Goal: Navigation & Orientation: Find specific page/section

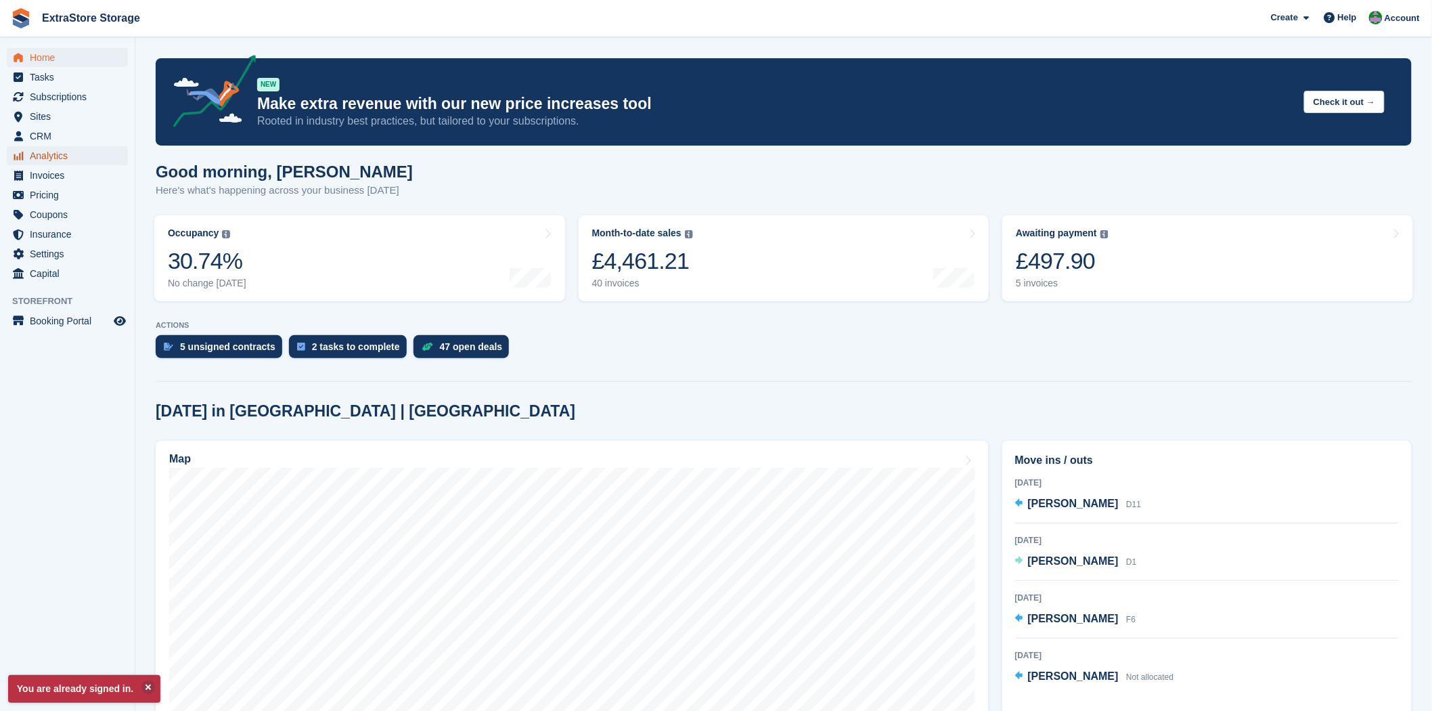
click at [52, 160] on span "Analytics" at bounding box center [70, 155] width 81 height 19
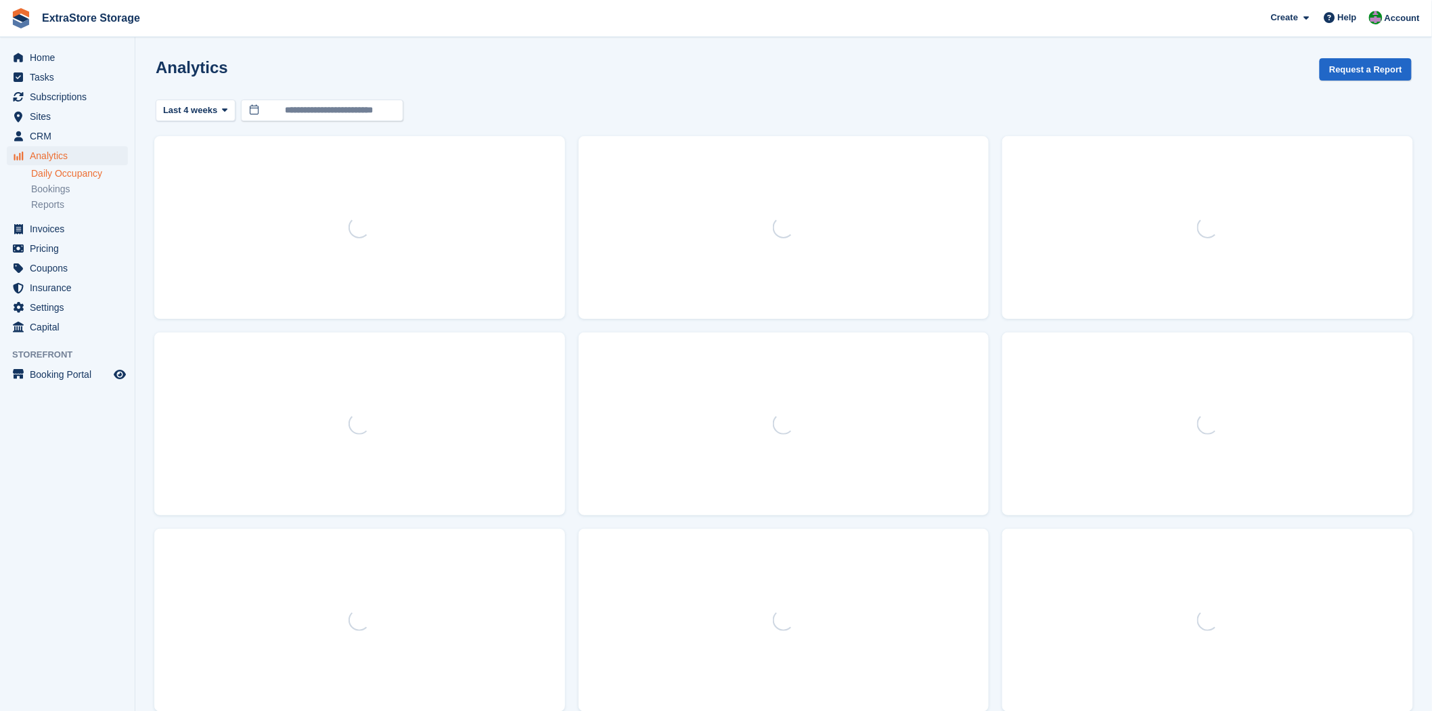
click at [74, 179] on link "Daily Occupancy" at bounding box center [79, 173] width 97 height 13
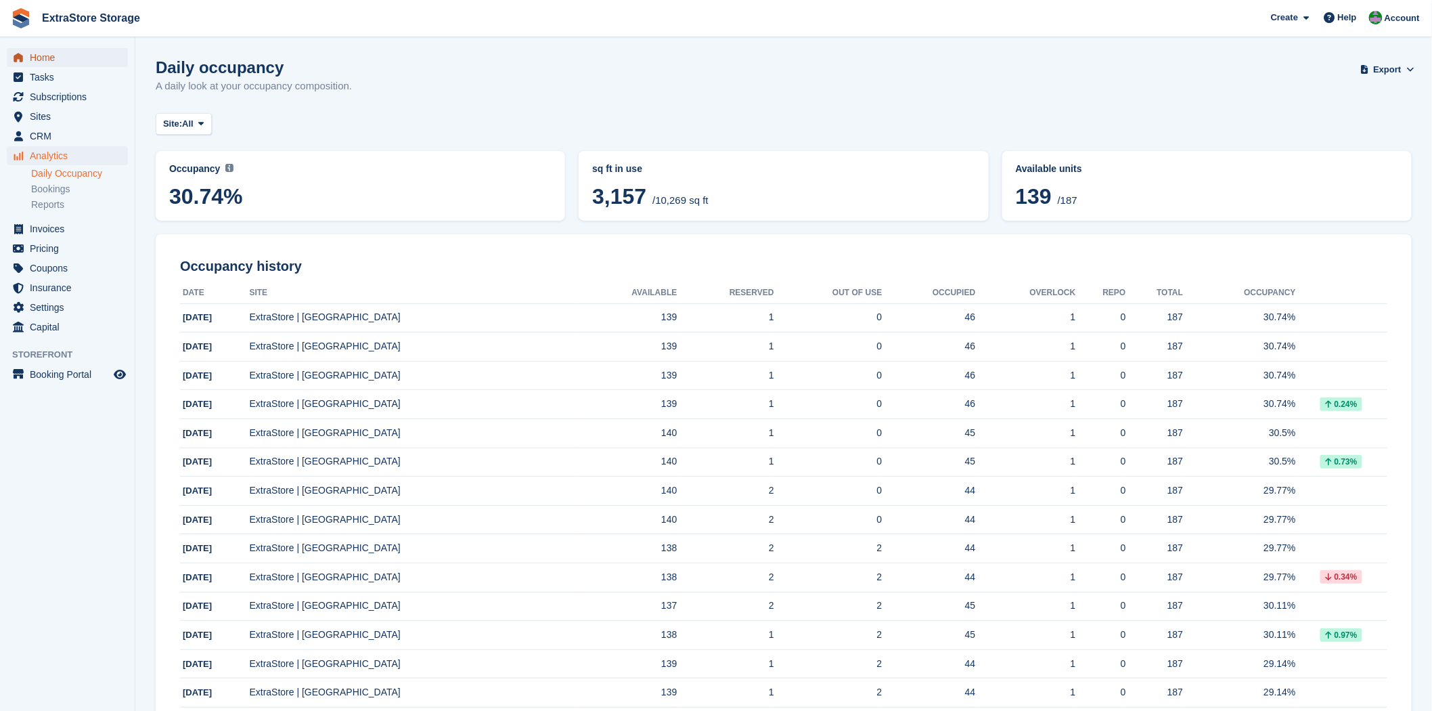
click at [48, 51] on span "Home" at bounding box center [70, 57] width 81 height 19
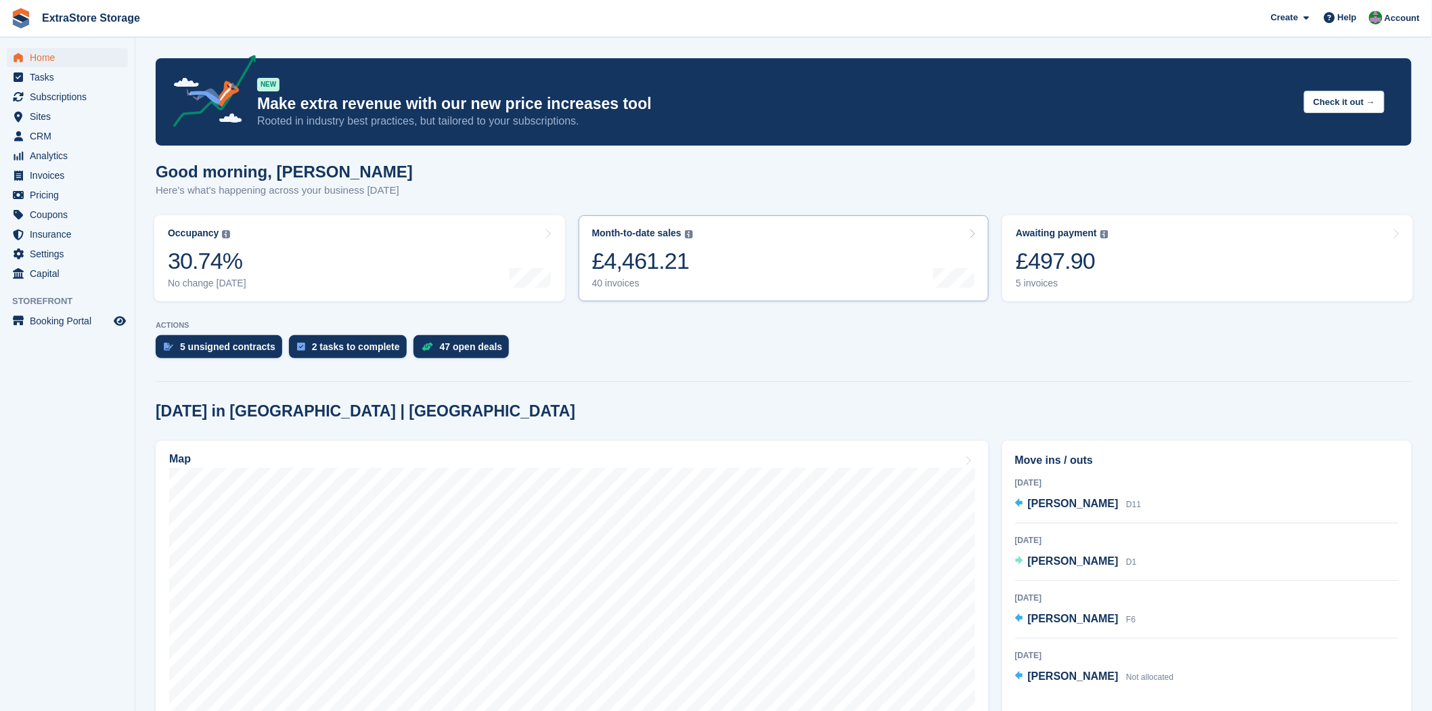
click at [693, 267] on link "Month-to-date sales The sum of all finalised invoices generated this month to d…" at bounding box center [784, 258] width 411 height 86
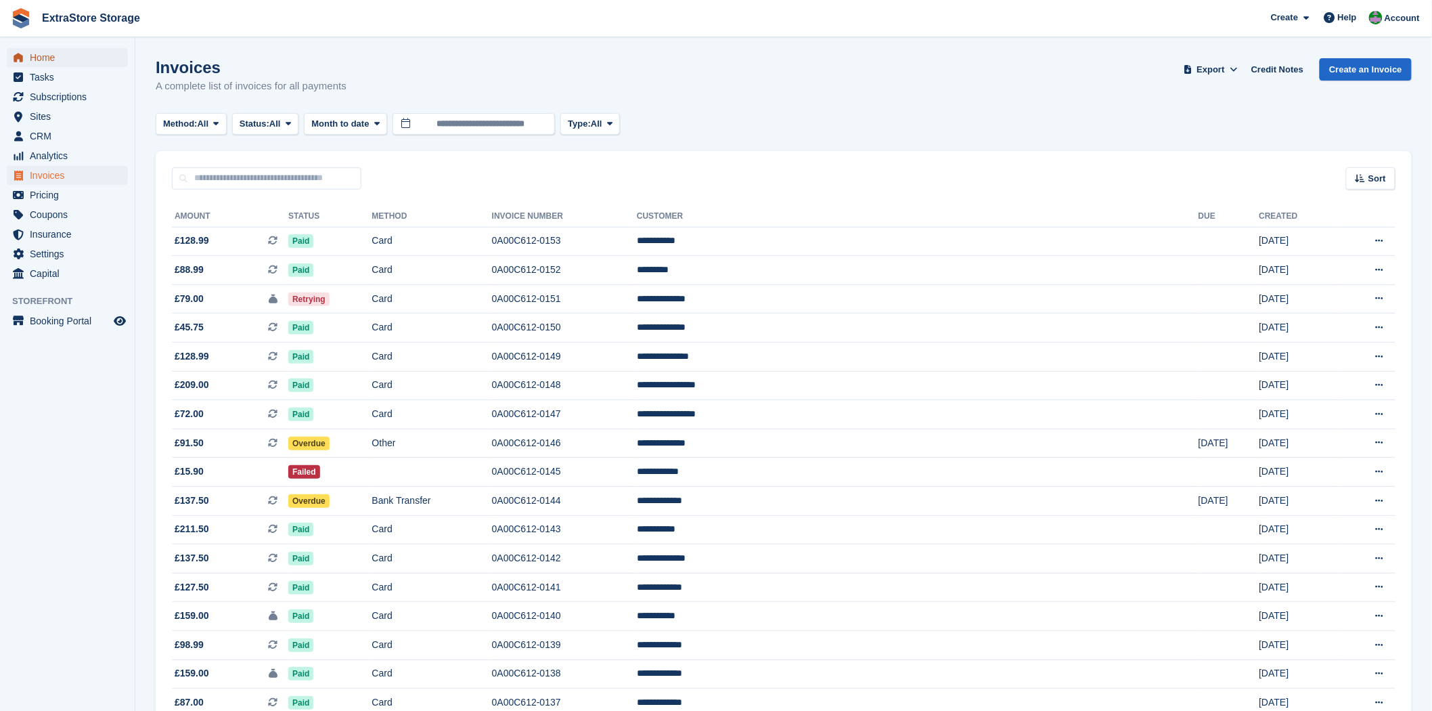
click at [25, 55] on span "menu" at bounding box center [18, 57] width 16 height 16
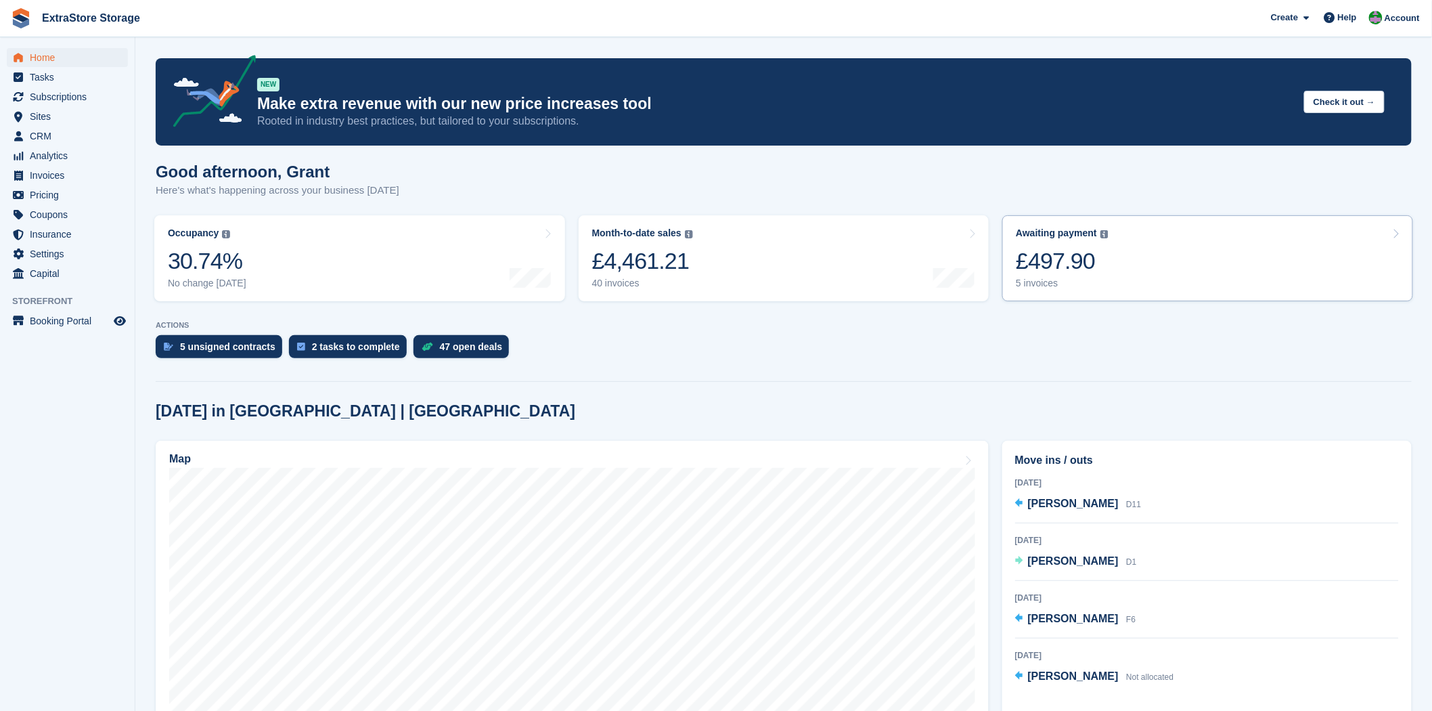
click at [1048, 284] on div "5 invoices" at bounding box center [1062, 284] width 93 height 12
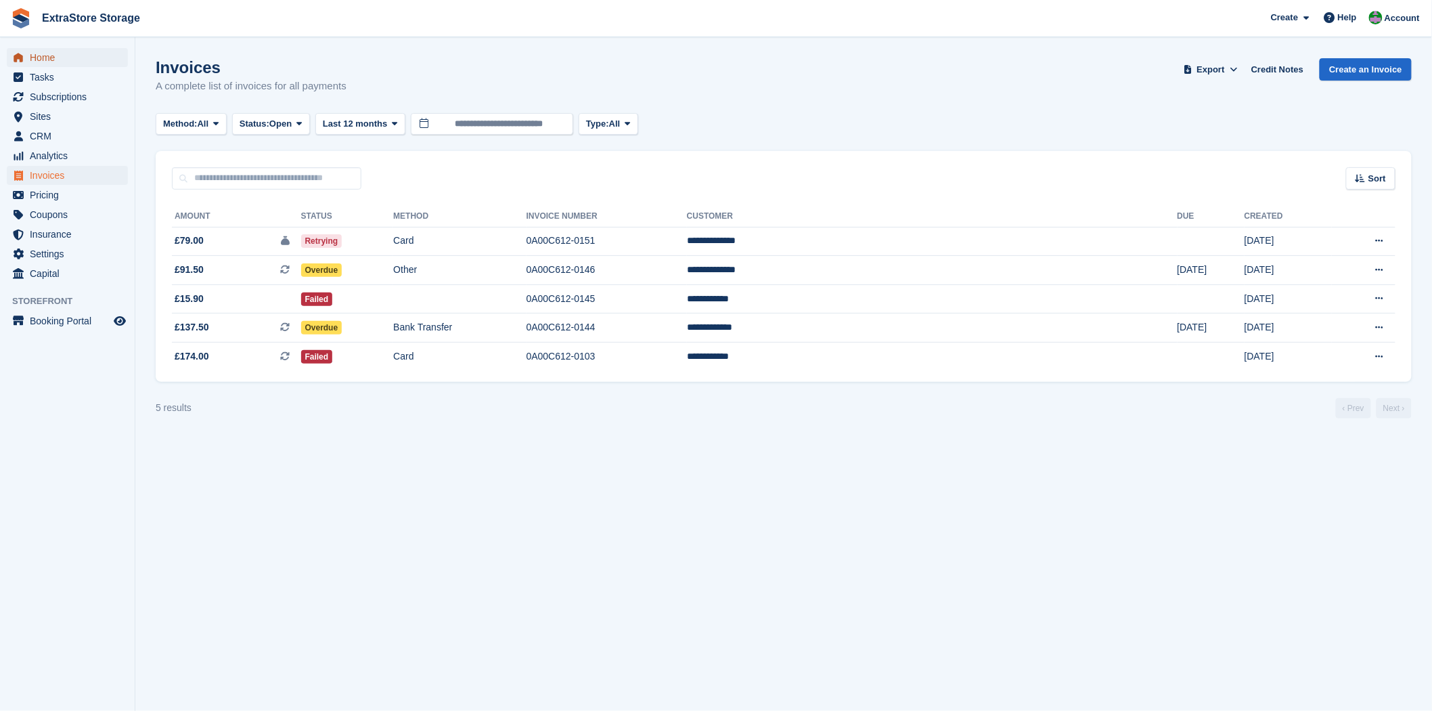
click at [49, 52] on span "Home" at bounding box center [70, 57] width 81 height 19
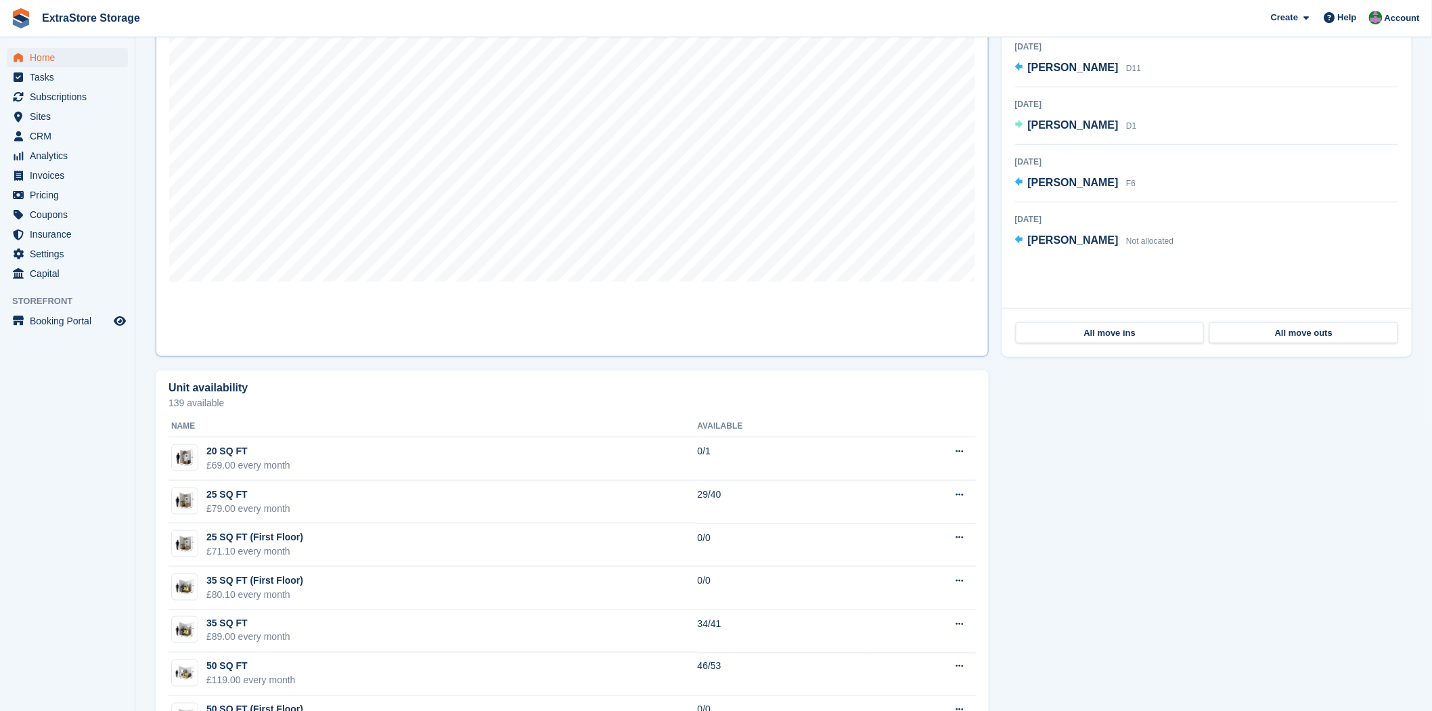
scroll to position [141, 0]
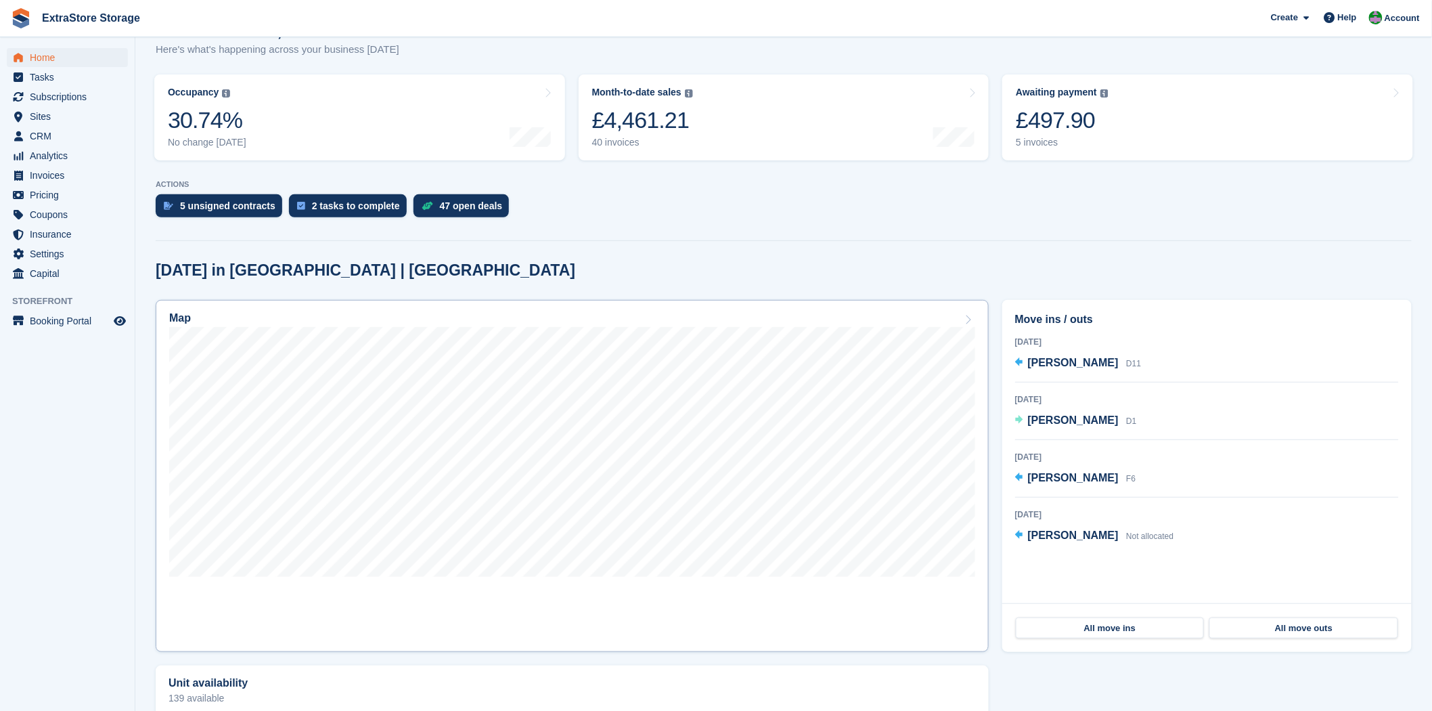
click at [966, 317] on icon at bounding box center [969, 319] width 14 height 11
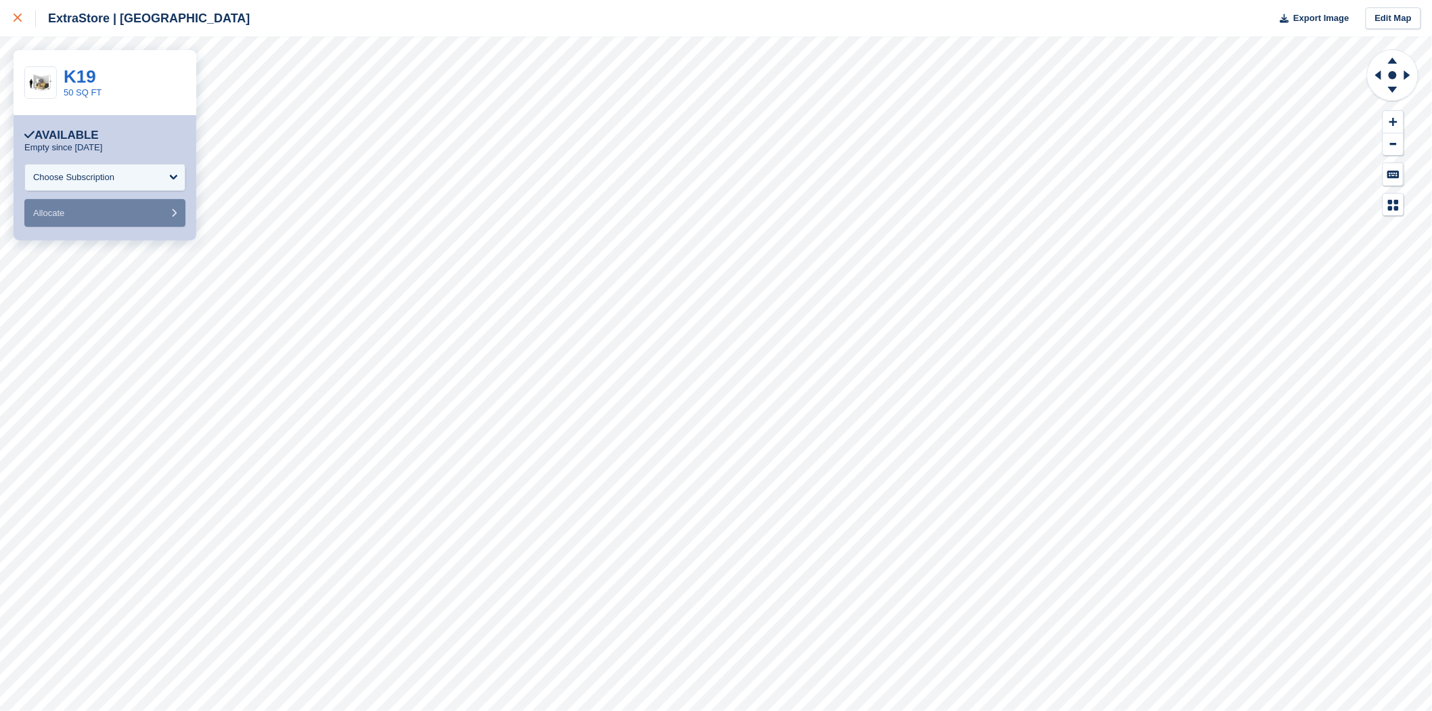
click at [16, 18] on icon at bounding box center [18, 18] width 8 height 8
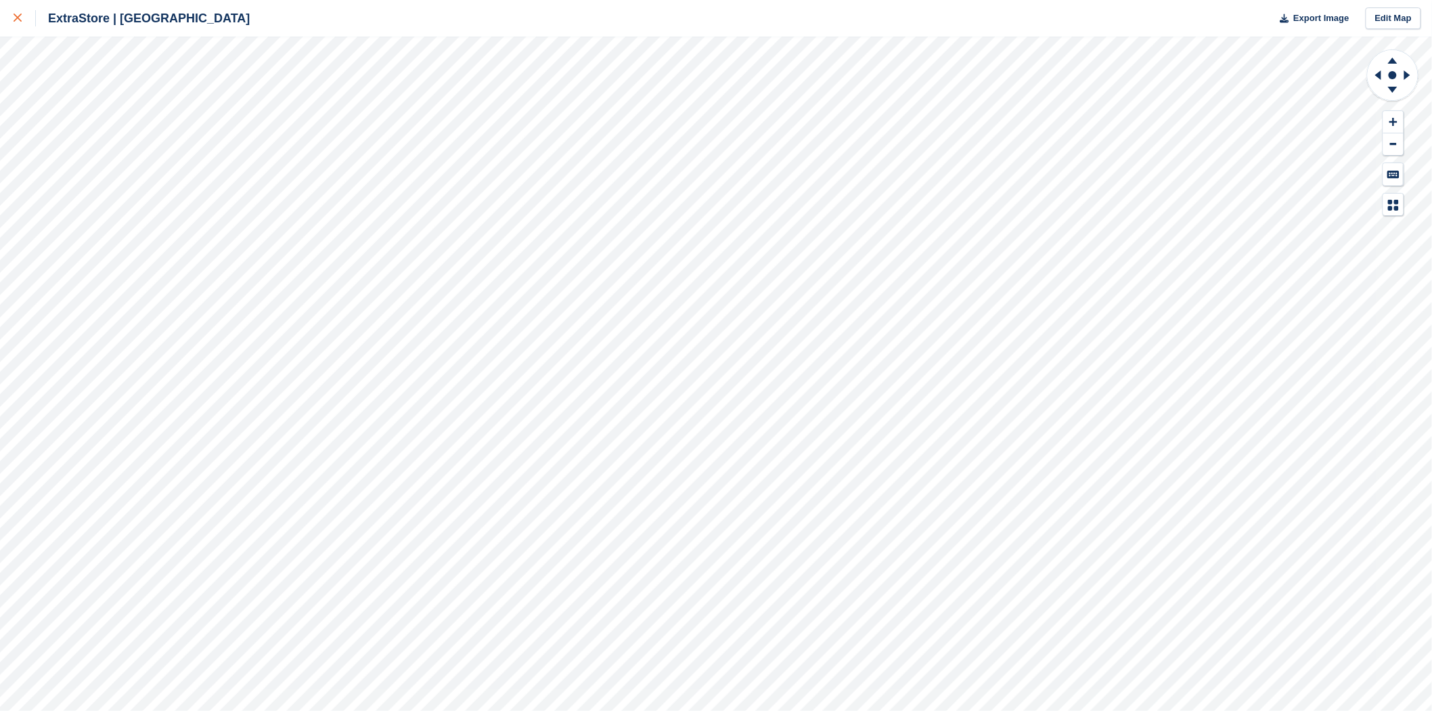
click at [14, 18] on icon at bounding box center [18, 18] width 8 height 8
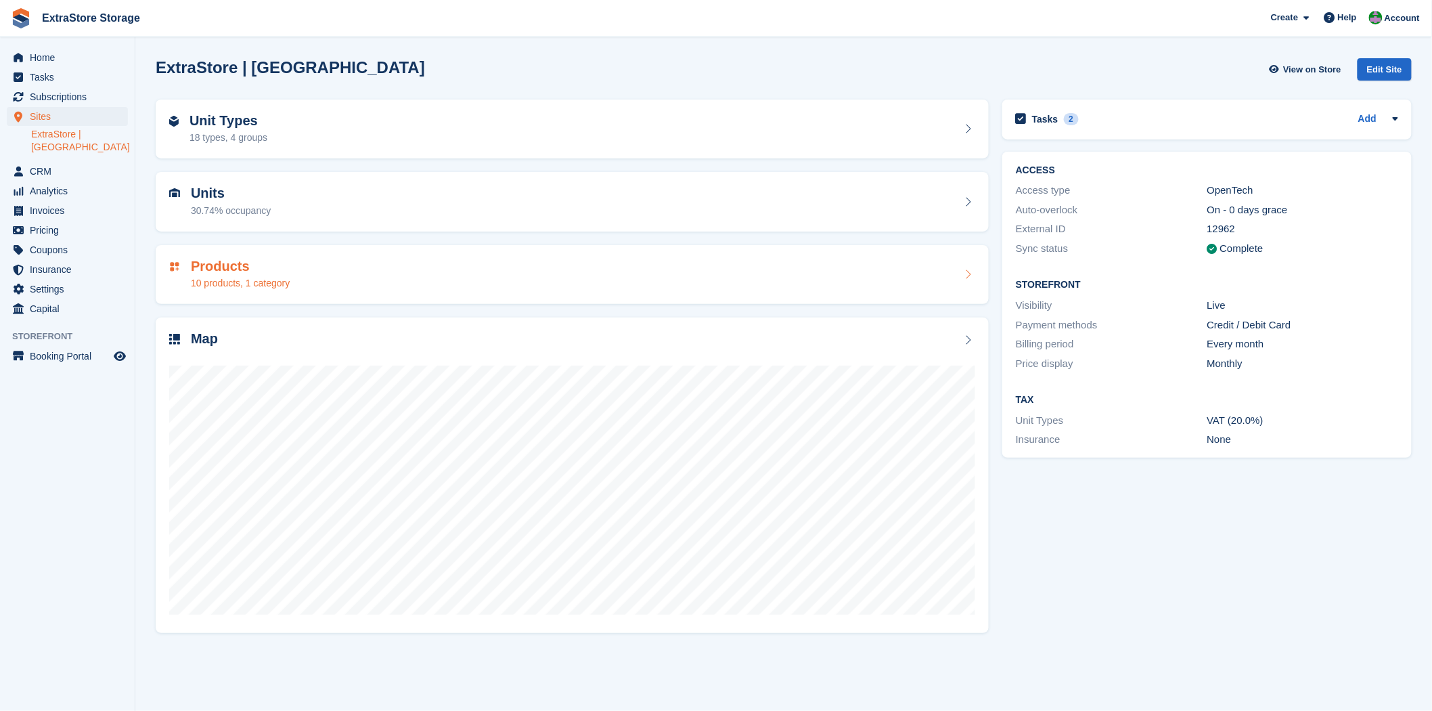
click at [529, 282] on div "Products 10 products, 1 category" at bounding box center [572, 275] width 806 height 32
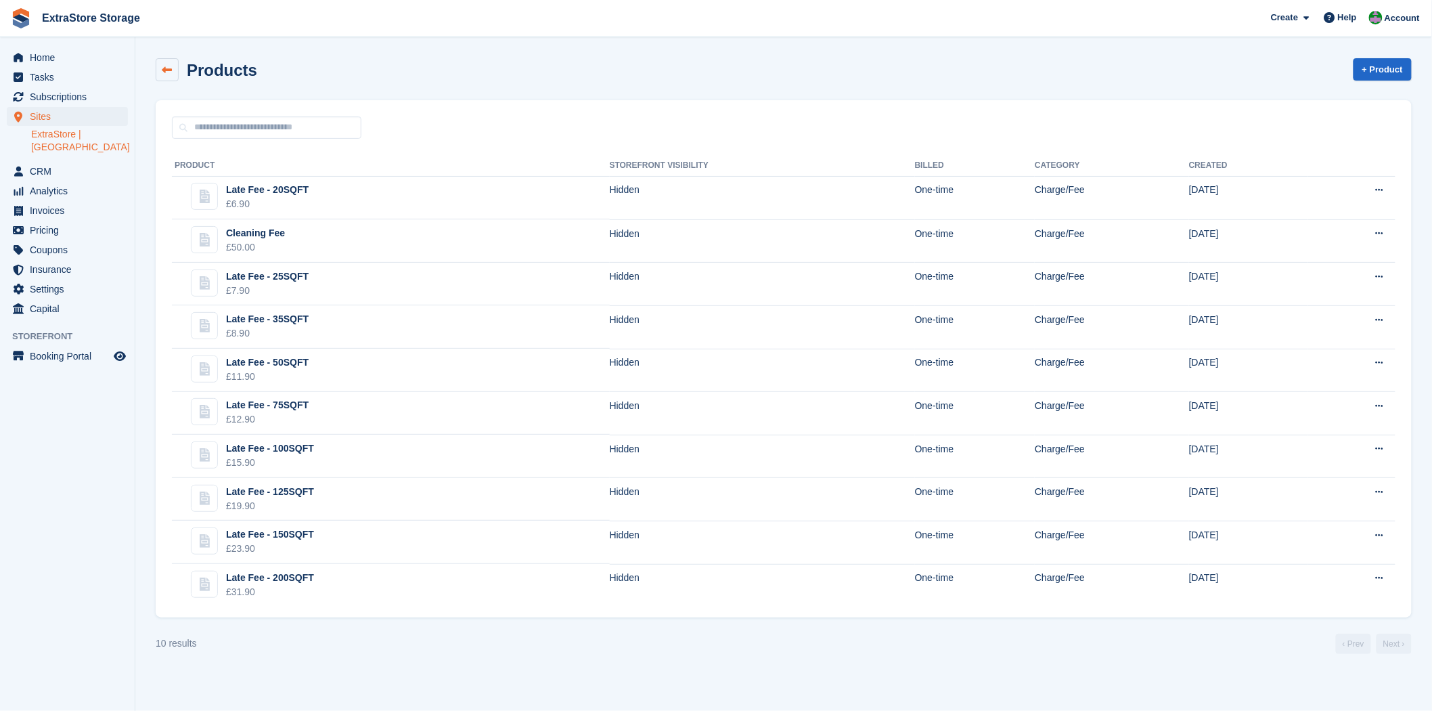
click at [160, 66] on link at bounding box center [167, 69] width 23 height 23
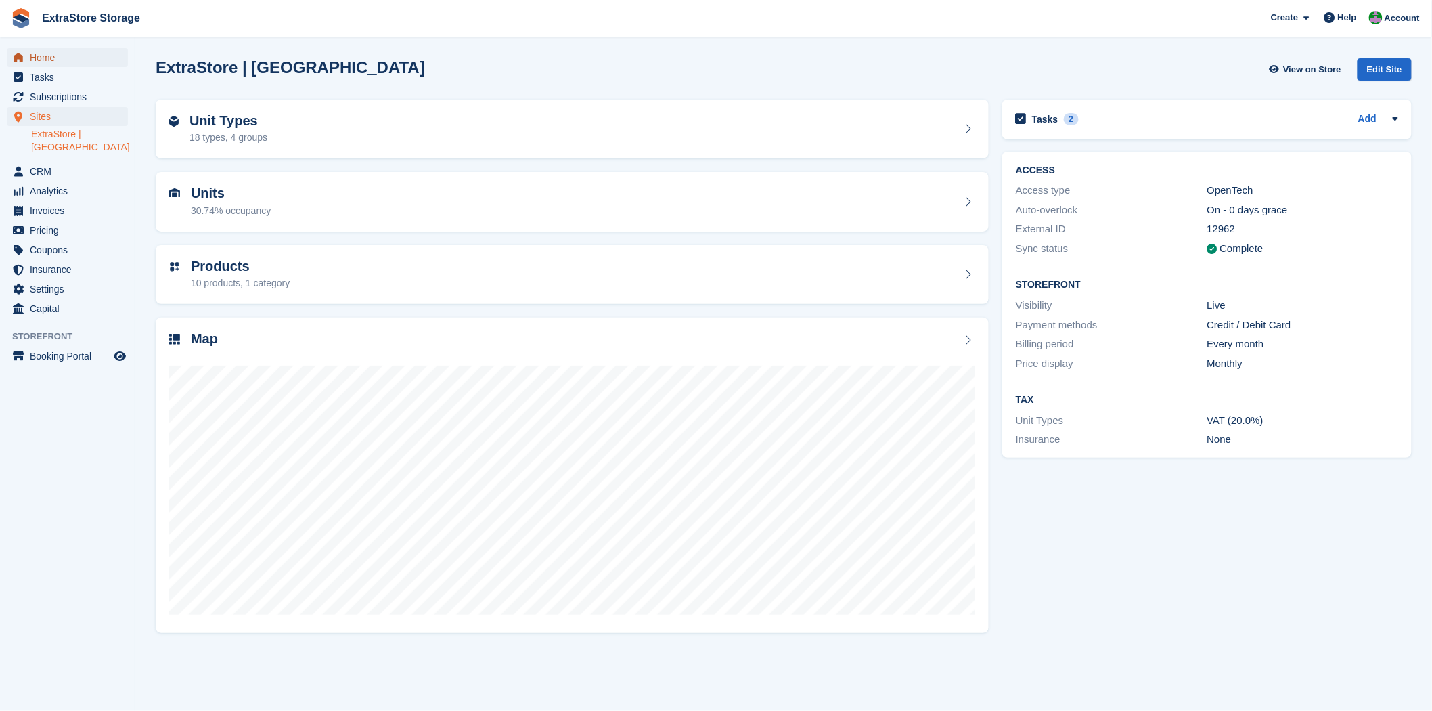
click at [72, 59] on span "Home" at bounding box center [70, 57] width 81 height 19
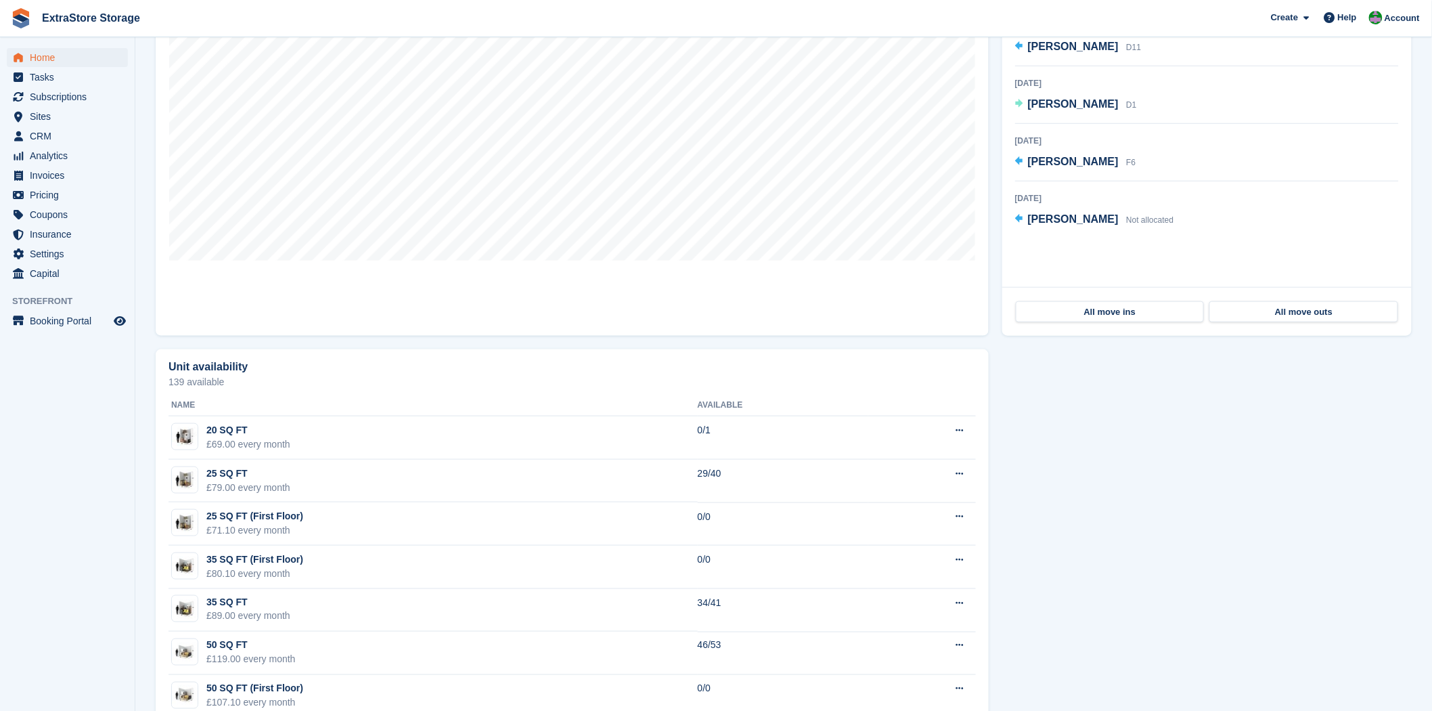
scroll to position [442, 0]
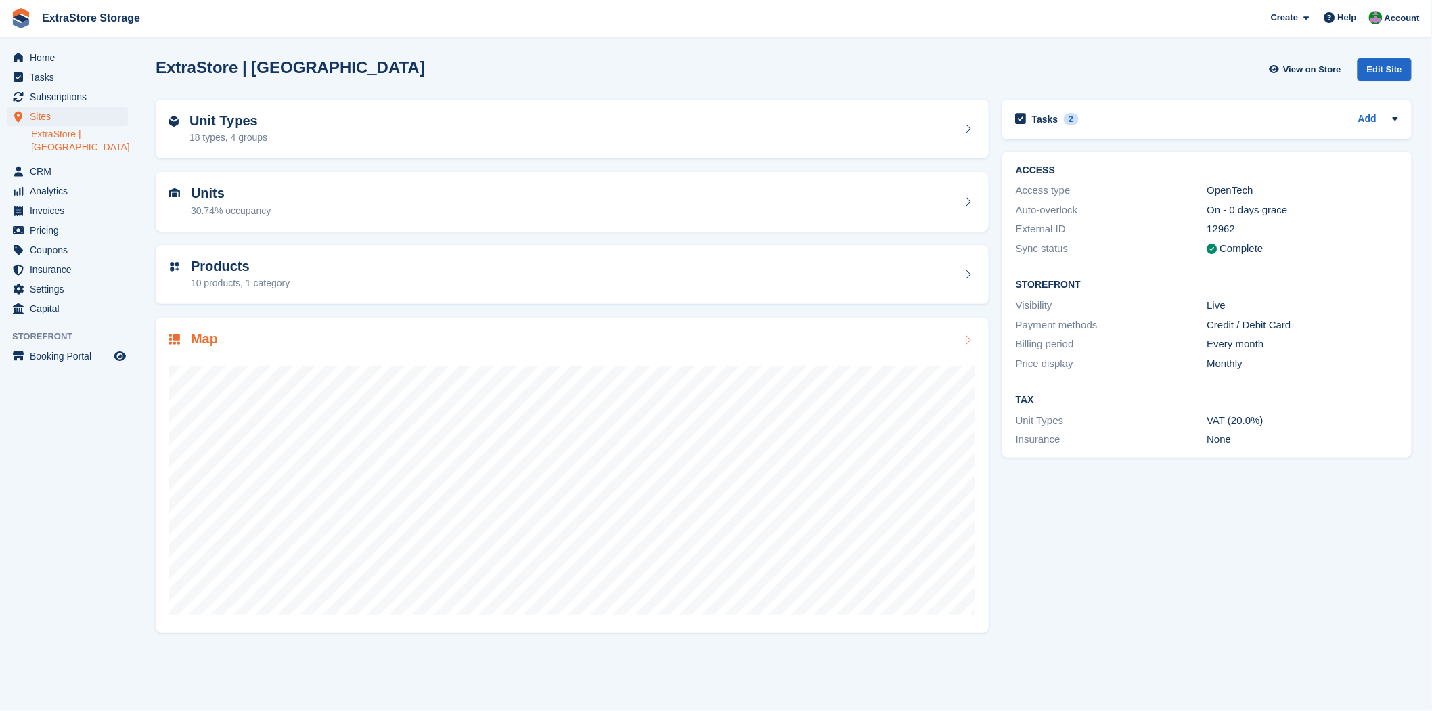
click at [969, 343] on icon at bounding box center [969, 339] width 14 height 11
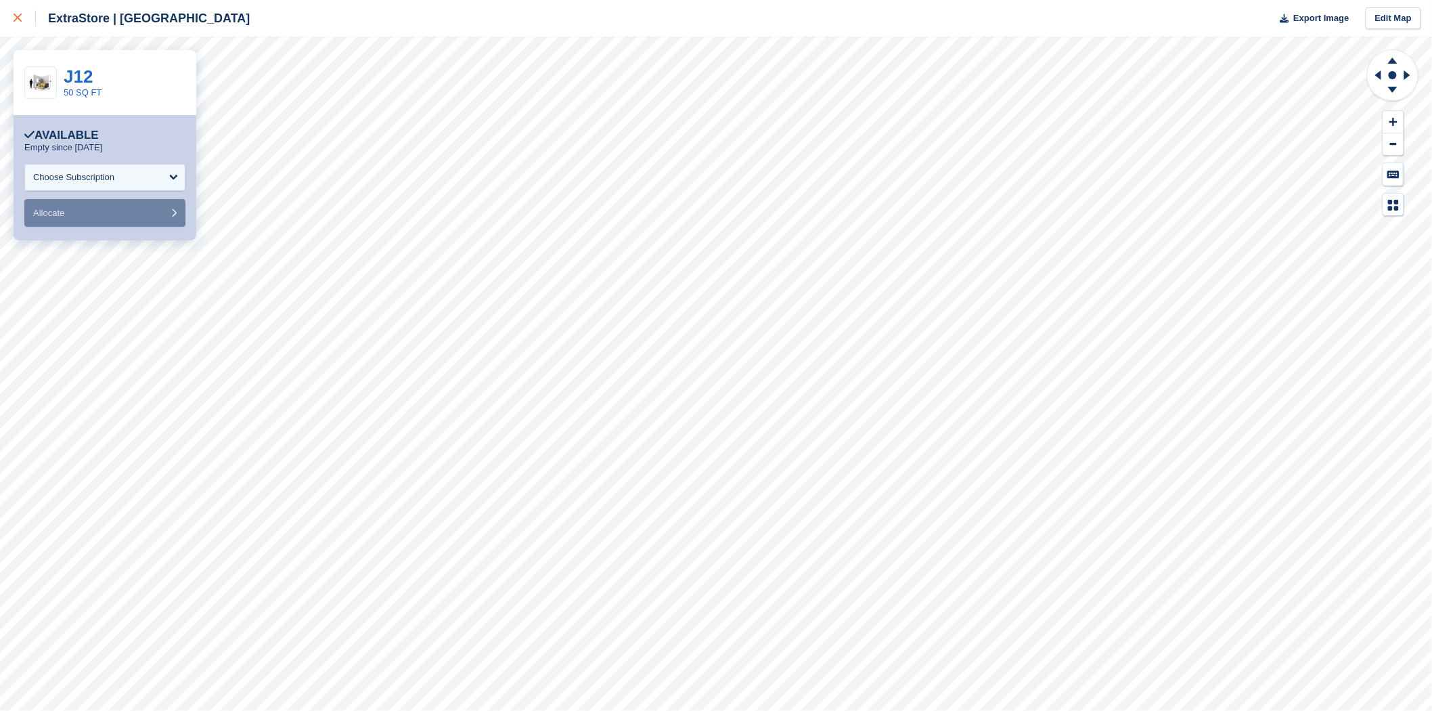
click at [23, 24] on div at bounding box center [25, 18] width 22 height 16
